Goal: Task Accomplishment & Management: Use online tool/utility

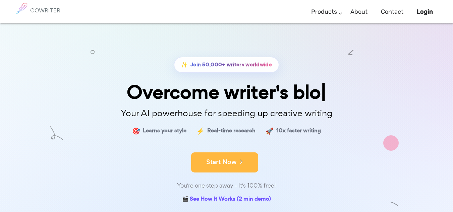
click at [229, 166] on button "Start Now" at bounding box center [224, 162] width 67 height 20
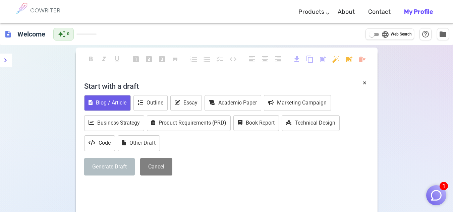
click at [122, 102] on button "Blog / Article" at bounding box center [107, 103] width 47 height 16
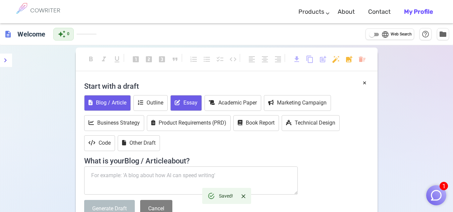
click at [185, 103] on button "Essay" at bounding box center [185, 103] width 31 height 16
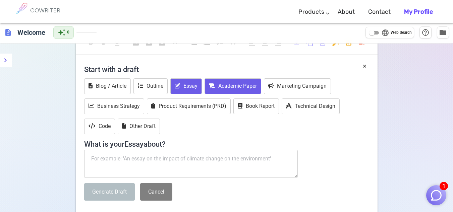
scroll to position [17, 0]
click at [231, 85] on button "Academic Paper" at bounding box center [232, 86] width 57 height 16
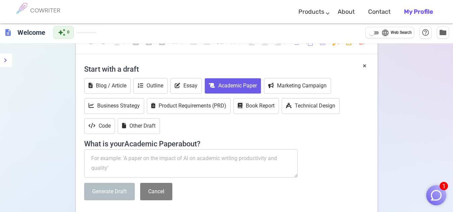
click at [173, 167] on textarea at bounding box center [191, 163] width 214 height 28
paste textarea "https://www.tiktok.com/@jasperfausto/video/7250060660493618437?is_from_webapp=1…"
type textarea "https://www.tiktok.com/@jasperfausto/video/7250060660493618437?is_from_webapp=1…"
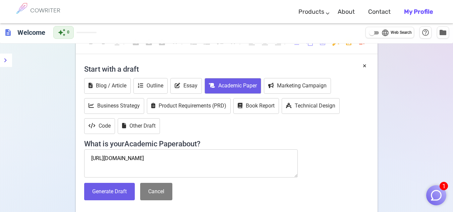
drag, startPoint x: 286, startPoint y: 169, endPoint x: 84, endPoint y: 154, distance: 202.9
click at [84, 154] on textarea "https://www.tiktok.com/@jasperfausto/video/7250060660493618437?is_from_webapp=1…" at bounding box center [191, 163] width 214 height 28
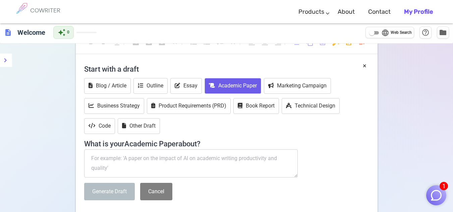
click at [200, 164] on textarea at bounding box center [191, 163] width 214 height 28
paste textarea "implications of go=lobal production networks for national economic sovereignty?…"
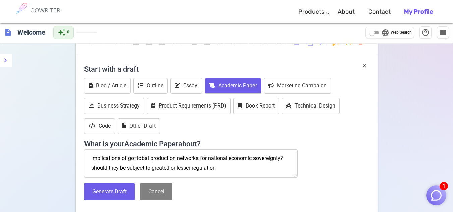
click at [168, 170] on textarea "implications of go=lobal production networks for national economic sovereignty?…" at bounding box center [191, 163] width 214 height 28
type textarea "implications of go=lobal production networks for national economic sovereignty?…"
click at [121, 192] on button "Generate Draft" at bounding box center [109, 192] width 51 height 18
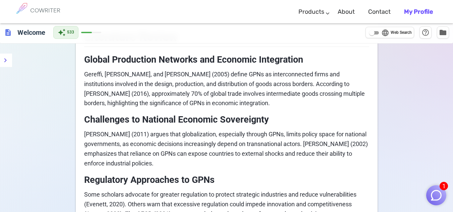
scroll to position [398, 0]
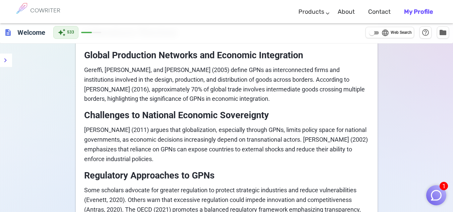
click at [184, 126] on span "Rodrik (2011) argues that globalization, especially through GPNs, limits policy…" at bounding box center [226, 144] width 285 height 36
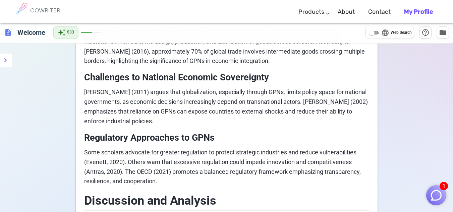
scroll to position [436, 0]
drag, startPoint x: 399, startPoint y: 0, endPoint x: 282, endPoint y: 9, distance: 117.3
click at [282, 9] on div "COWRITER Products Writing Marketing Emails Images (soon) About Contact My Profi…" at bounding box center [226, 11] width 426 height 23
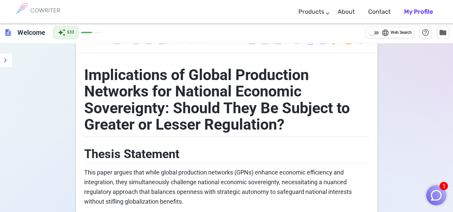
scroll to position [0, 0]
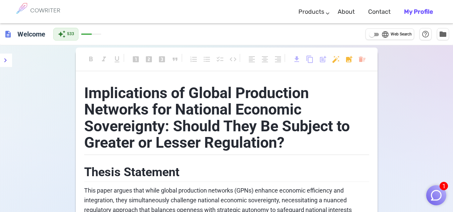
click at [437, 198] on img "button" at bounding box center [435, 195] width 13 height 13
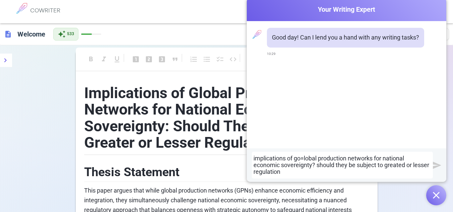
scroll to position [0, 0]
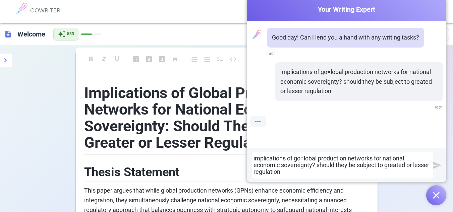
click at [303, 159] on div "implications of go=lobal production networks for national economic sovereignty?…" at bounding box center [342, 165] width 178 height 20
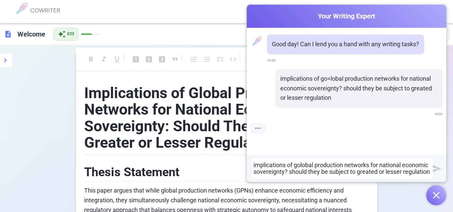
scroll to position [0, 0]
click at [376, 166] on div "implications of global production networks for national economic sovereignty? s…" at bounding box center [342, 168] width 178 height 13
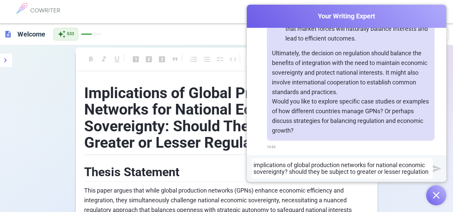
scroll to position [504, 0]
click at [281, 155] on div "implications of global production networks for national economic sovereignty? s…" at bounding box center [346, 168] width 199 height 27
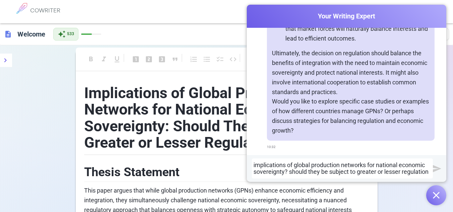
click at [265, 173] on div "implications of global production networks for national economic sovereignty? s…" at bounding box center [342, 168] width 178 height 13
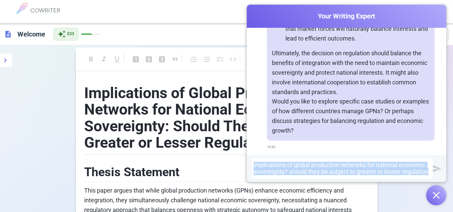
click at [265, 173] on div "implications of global production networks for national economic sovereignty? s…" at bounding box center [342, 168] width 178 height 13
copy div "implications of global production networks for national economic sovereignty? s…"
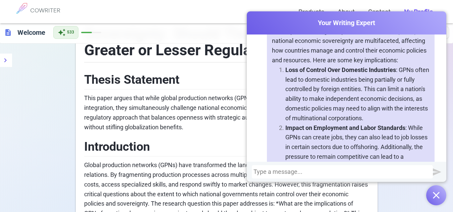
scroll to position [689, 0]
click at [219, 88] on h2 "Thesis Statement" at bounding box center [226, 79] width 285 height 22
click at [442, 196] on button "button" at bounding box center [436, 195] width 20 height 20
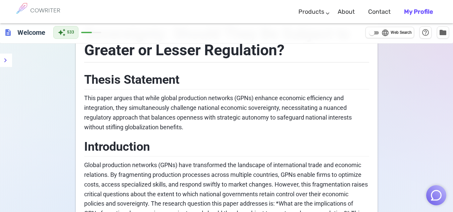
click at [432, 194] on img "button" at bounding box center [435, 195] width 13 height 13
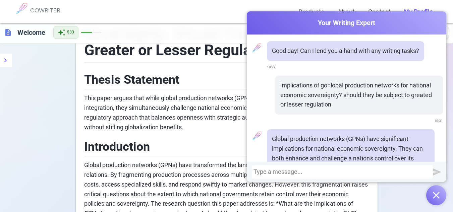
scroll to position [1105, 0]
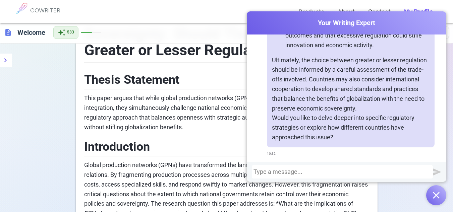
click at [432, 194] on button "button" at bounding box center [436, 195] width 20 height 20
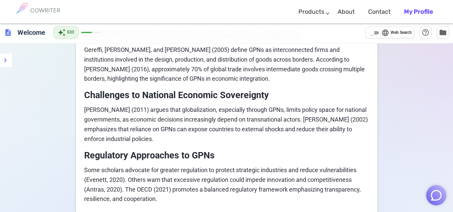
scroll to position [423, 0]
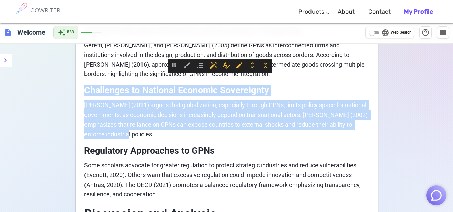
drag, startPoint x: 86, startPoint y: 77, endPoint x: 163, endPoint y: 125, distance: 90.5
click at [163, 125] on div "Implications of Global Production Networks for National Economic Sovereignty: S…" at bounding box center [226, 212] width 285 height 1114
copy div "Challenges to National Economic Sovereignty Rodrik (2011) argues that globaliza…"
click at [306, 101] on span "[PERSON_NAME] (2011) argues that globalization, especially through GPNs, limits…" at bounding box center [226, 119] width 285 height 36
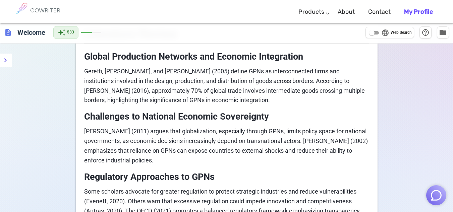
scroll to position [337, 0]
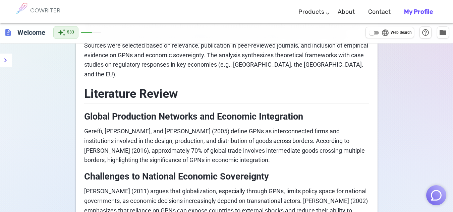
click at [9, 34] on span "description" at bounding box center [8, 32] width 8 height 8
click at [31, 34] on h6 "Welcome" at bounding box center [31, 31] width 33 height 13
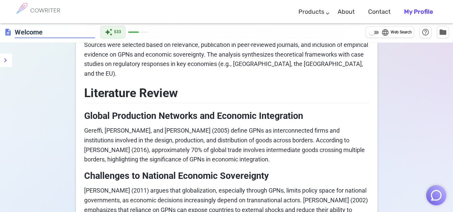
click at [375, 35] on input "language Web Search" at bounding box center [371, 32] width 24 height 8
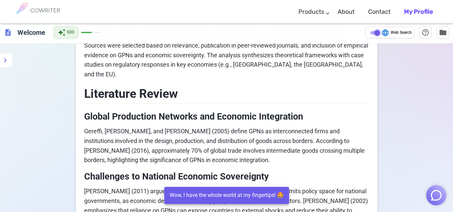
click at [375, 35] on input "language Web Search" at bounding box center [377, 33] width 24 height 8
checkbox input "false"
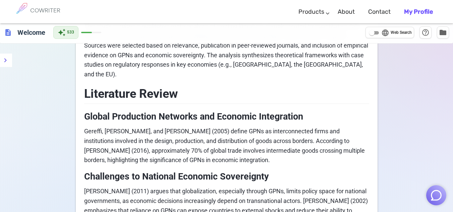
click at [43, 21] on div "COWRITER" at bounding box center [45, 11] width 30 height 23
click at [7, 57] on icon "menu" at bounding box center [5, 60] width 8 height 8
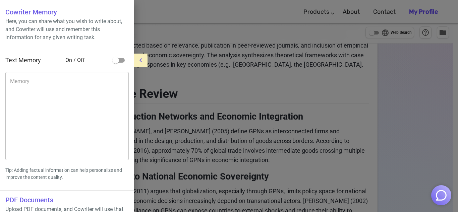
click at [185, 87] on div at bounding box center [229, 106] width 458 height 212
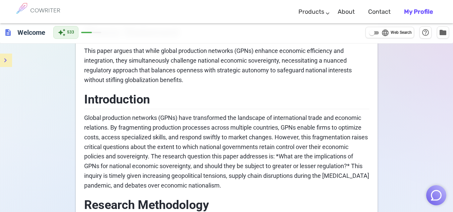
scroll to position [0, 0]
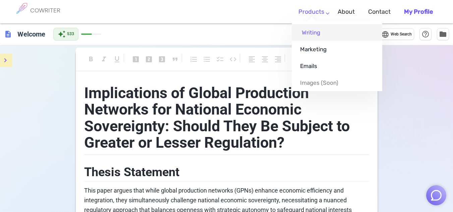
click at [316, 29] on link "Writing" at bounding box center [336, 32] width 90 height 17
click at [332, 32] on link "Writing" at bounding box center [336, 32] width 90 height 17
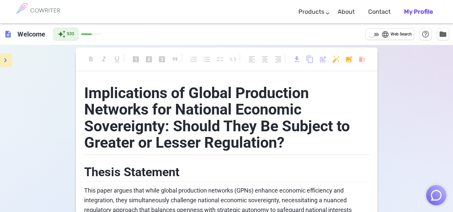
click at [251, 1] on div "COWRITER Products Writing Marketing Emails Images (soon) About Contact My Profi…" at bounding box center [226, 11] width 426 height 23
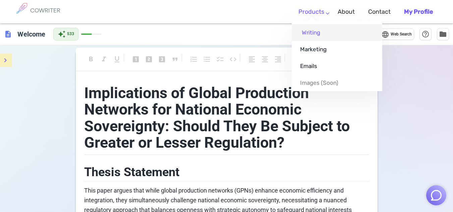
click at [316, 38] on link "Writing" at bounding box center [336, 32] width 90 height 17
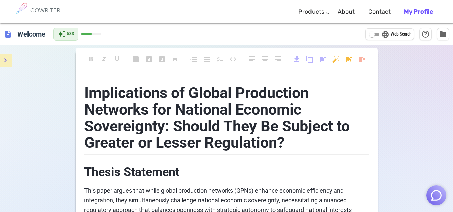
click at [405, 12] on b "My Profile" at bounding box center [418, 11] width 29 height 7
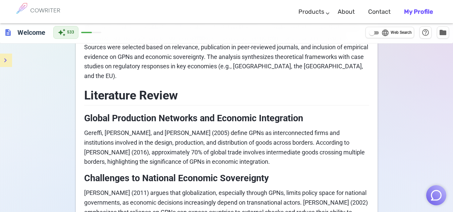
scroll to position [337, 0]
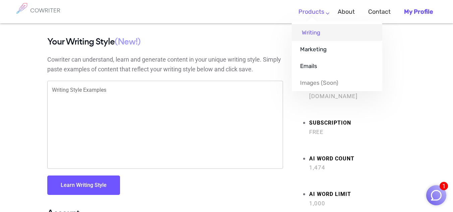
click at [311, 35] on link "Writing" at bounding box center [336, 32] width 90 height 17
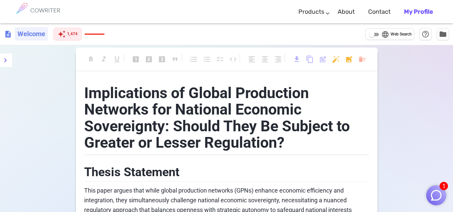
click at [30, 35] on h6 "Welcome" at bounding box center [31, 33] width 33 height 13
click at [8, 35] on span "description" at bounding box center [8, 34] width 8 height 8
click at [3, 58] on icon "menu" at bounding box center [5, 60] width 8 height 8
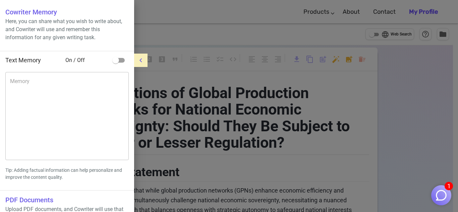
click at [198, 53] on div at bounding box center [229, 106] width 458 height 212
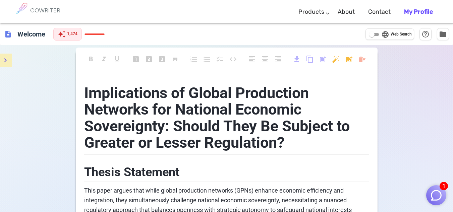
click at [388, 33] on span "language" at bounding box center [385, 34] width 8 height 8
click at [384, 33] on input "language Web Search" at bounding box center [371, 34] width 24 height 8
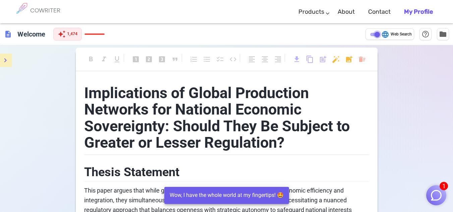
click at [376, 36] on input "language Web Search" at bounding box center [377, 34] width 24 height 8
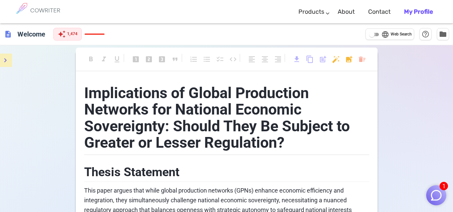
click at [375, 34] on input "language Web Search" at bounding box center [371, 34] width 24 height 8
checkbox input "true"
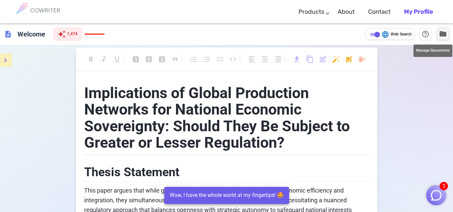
click at [443, 37] on span "folder" at bounding box center [442, 34] width 8 height 8
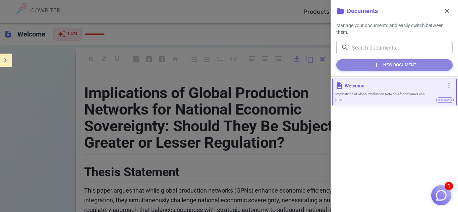
click at [401, 63] on button "add New Document" at bounding box center [394, 64] width 116 height 11
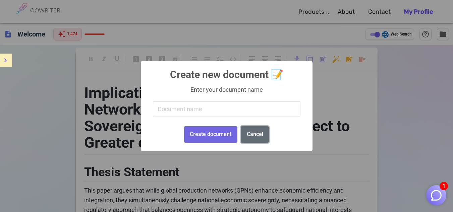
click at [256, 133] on button "Cancel" at bounding box center [255, 134] width 28 height 16
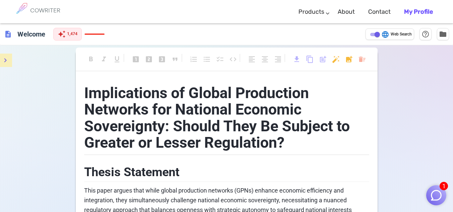
scroll to position [0, 0]
click at [417, 10] on b "My Profile" at bounding box center [418, 11] width 29 height 7
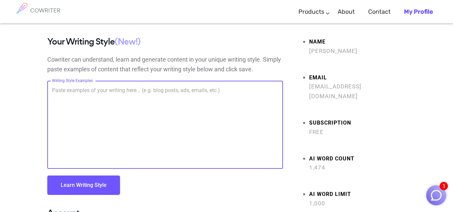
click at [207, 112] on textarea "Writing Style Examples" at bounding box center [165, 124] width 226 height 77
click at [88, 109] on textarea "Writing Style Examples" at bounding box center [165, 124] width 226 height 77
paste textarea "Challenges to National Economic Sovereignty Rodrik (2011) argues that globaliza…"
type textarea "Challenges to National Economic Sovereignty Rodrik (2011) argues that globaliza…"
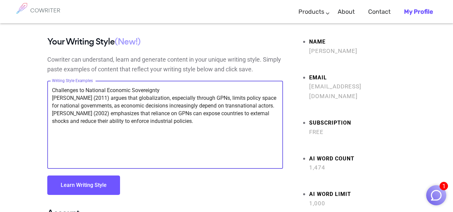
drag, startPoint x: 153, startPoint y: 125, endPoint x: 49, endPoint y: 89, distance: 110.6
click at [49, 89] on div "Challenges to National Economic Sovereignty Rodrik (2011) argues that globaliza…" at bounding box center [164, 125] width 235 height 88
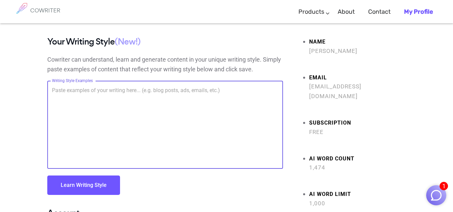
click at [70, 108] on textarea "Writing Style Examples" at bounding box center [165, 124] width 226 height 77
paste textarea "implications of go=lobal production networks for national economic sovereignty?…"
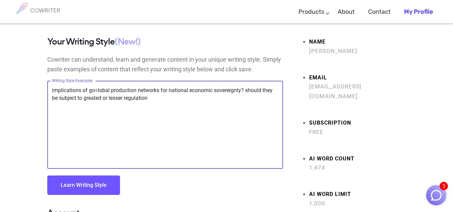
click at [97, 91] on textarea "implications of go=lobal production networks for national economic sovereignty?…" at bounding box center [165, 124] width 226 height 77
click at [95, 101] on textarea "implications of global production networks for national economic sovereignty? s…" at bounding box center [165, 124] width 226 height 77
type textarea "implications of global production networks for national economic sovereignty? s…"
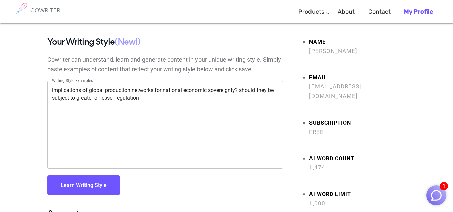
click at [97, 186] on button "Learn Writing Style" at bounding box center [83, 185] width 73 height 19
click at [31, 7] on h6 "COWRITER" at bounding box center [45, 10] width 30 height 6
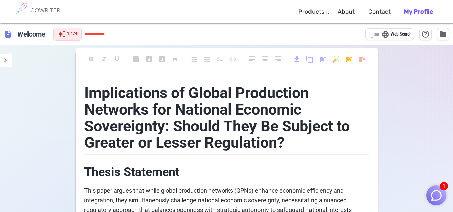
click at [30, 10] on h6 "COWRITER" at bounding box center [45, 10] width 30 height 6
click at [45, 8] on h6 "COWRITER" at bounding box center [45, 10] width 30 height 6
click at [258, 103] on span "Implications of Global Production Networks for National Economic Sovereignty: S…" at bounding box center [218, 118] width 269 height 68
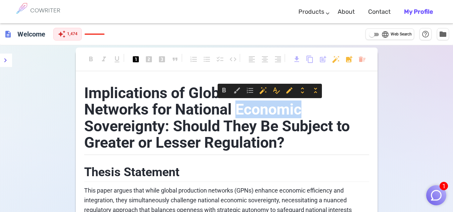
drag, startPoint x: 258, startPoint y: 103, endPoint x: 249, endPoint y: 105, distance: 8.6
click at [249, 105] on span "Implications of Global Production Networks for National Economic Sovereignty: S…" at bounding box center [218, 118] width 269 height 68
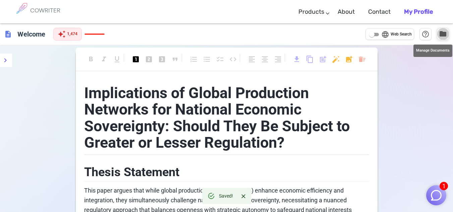
click at [444, 33] on span "folder" at bounding box center [442, 34] width 8 height 8
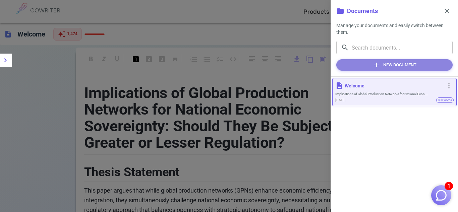
click at [407, 67] on button "add New Document" at bounding box center [394, 64] width 116 height 11
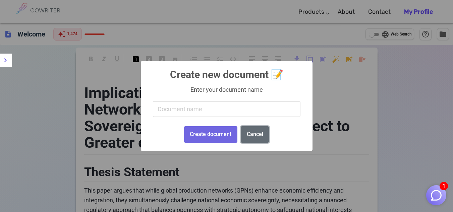
click at [256, 137] on button "Cancel" at bounding box center [255, 134] width 28 height 16
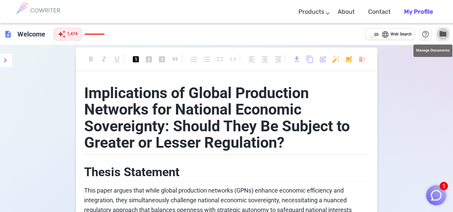
click at [438, 33] on span "folder" at bounding box center [442, 34] width 8 height 8
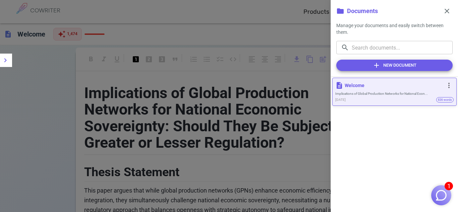
click at [443, 96] on span "836 words" at bounding box center [444, 100] width 17 height 10
click at [450, 86] on span "more_vert" at bounding box center [449, 85] width 8 height 8
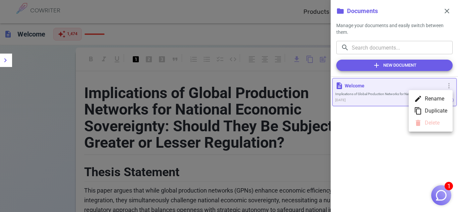
click at [396, 138] on div at bounding box center [229, 106] width 458 height 212
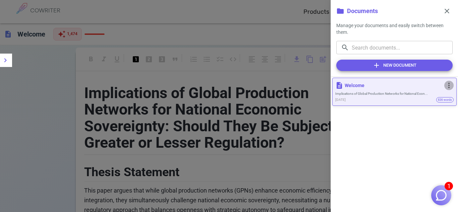
click at [449, 84] on span "more_vert" at bounding box center [449, 85] width 8 height 8
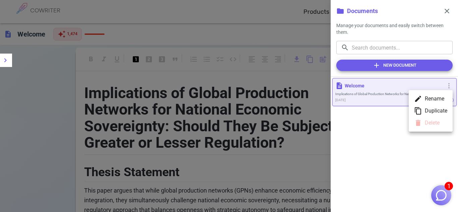
click at [437, 123] on ul "edit Rename content_copy Duplicate delete Delete" at bounding box center [430, 111] width 44 height 42
click at [395, 101] on div at bounding box center [229, 106] width 458 height 212
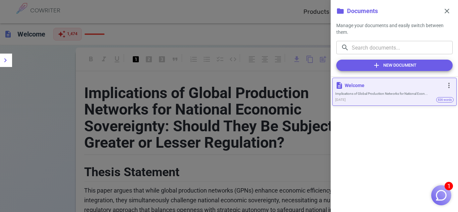
click at [391, 87] on p "Welcome" at bounding box center [393, 85] width 98 height 7
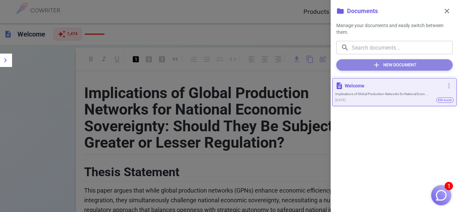
click at [401, 64] on button "add New Document" at bounding box center [394, 64] width 116 height 11
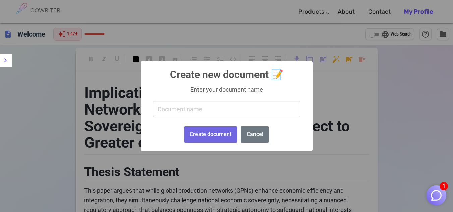
click at [250, 110] on input "text" at bounding box center [226, 109] width 147 height 16
click at [263, 139] on button "Cancel" at bounding box center [255, 134] width 28 height 16
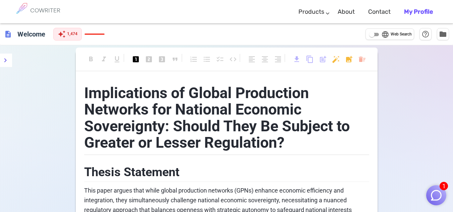
click at [424, 14] on b "My Profile" at bounding box center [418, 11] width 29 height 7
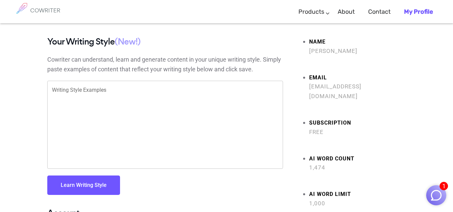
click at [434, 201] on img "button" at bounding box center [435, 195] width 13 height 13
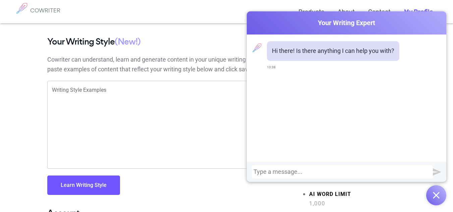
click at [434, 201] on button "button" at bounding box center [436, 195] width 20 height 20
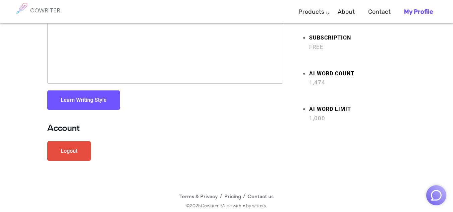
scroll to position [85, 0]
click at [432, 200] on img "button" at bounding box center [435, 195] width 13 height 13
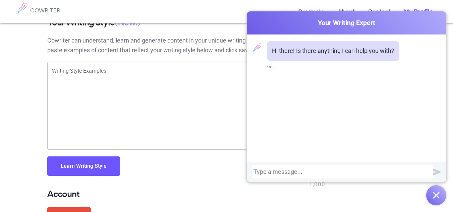
scroll to position [0, 0]
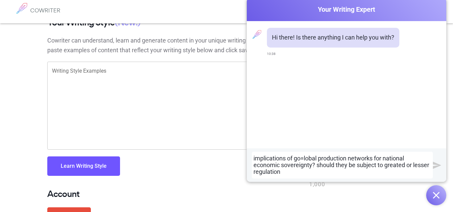
click at [303, 158] on div "implications of go=lobal production networks for national economic sovereignty?…" at bounding box center [342, 165] width 178 height 20
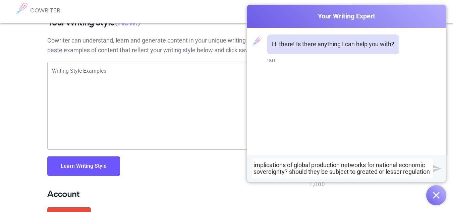
click at [375, 166] on div "implications of global production networks for national economic sovereignty? s…" at bounding box center [342, 168] width 178 height 13
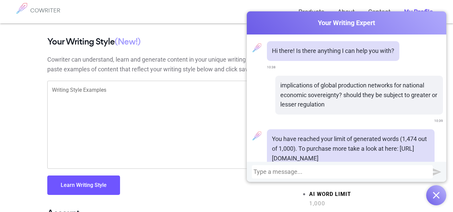
click at [433, 193] on img "button" at bounding box center [435, 195] width 7 height 7
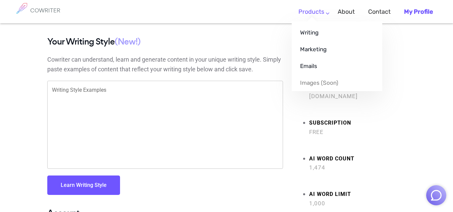
click at [306, 11] on link "Products" at bounding box center [311, 12] width 26 height 20
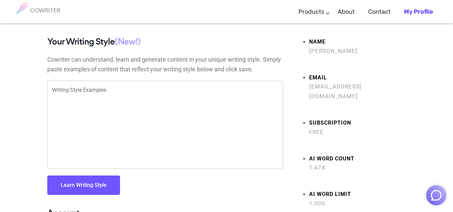
click at [418, 7] on link "My Profile" at bounding box center [418, 12] width 29 height 20
click at [25, 11] on img at bounding box center [21, 8] width 17 height 17
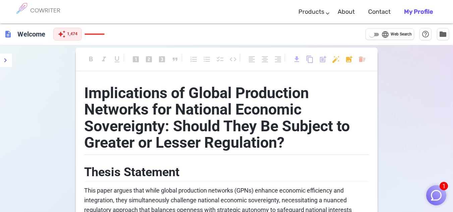
click at [433, 196] on img "button" at bounding box center [435, 195] width 13 height 13
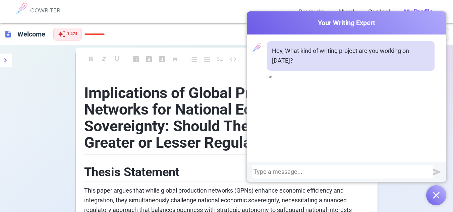
click at [252, 77] on div "Hey, What kind of writing project are you working on [DATE]? 10:39" at bounding box center [346, 98] width 199 height 127
